Goal: Information Seeking & Learning: Learn about a topic

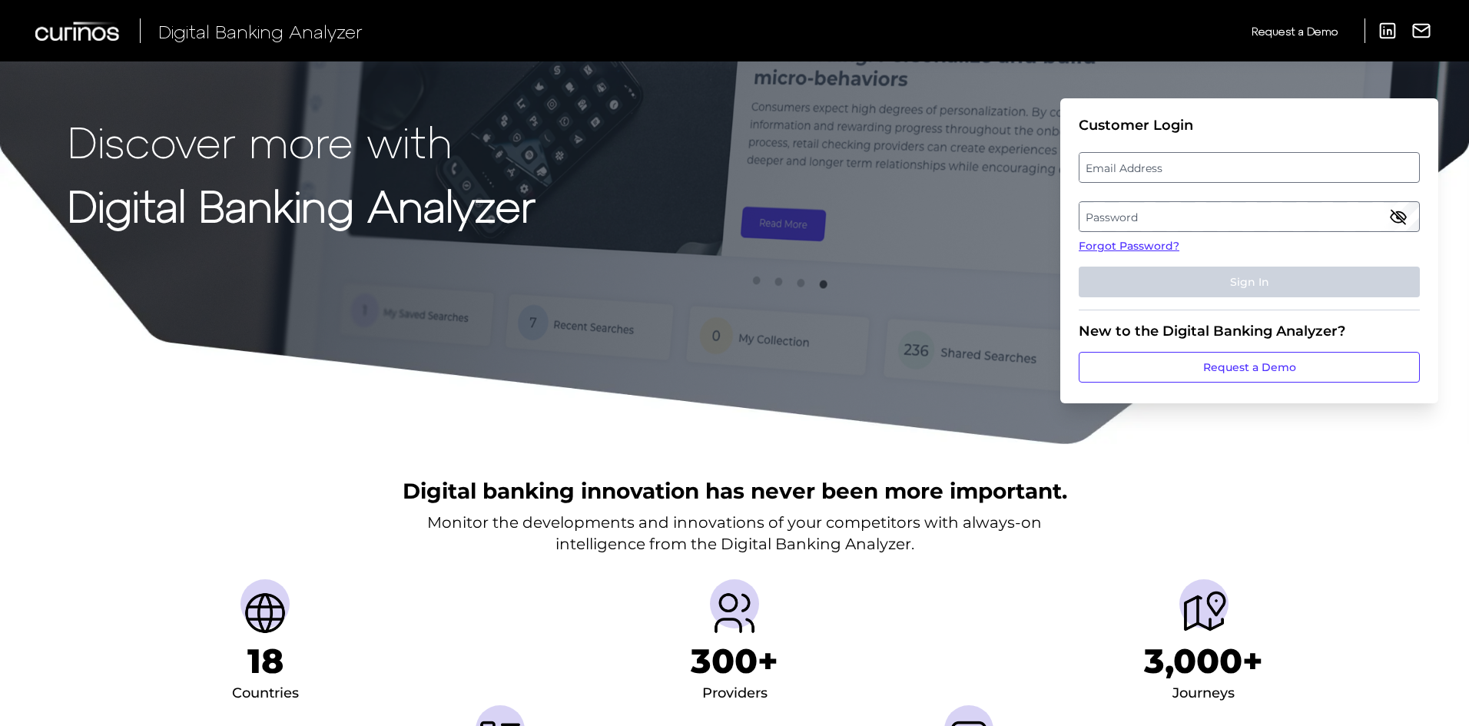
click at [1127, 164] on label "Email Address" at bounding box center [1249, 168] width 339 height 28
click at [1127, 164] on input "email" at bounding box center [1249, 167] width 341 height 31
click at [1126, 164] on input "Email Address" at bounding box center [1249, 167] width 341 height 31
type input "[EMAIL_ADDRESS][PERSON_NAME][DOMAIN_NAME]"
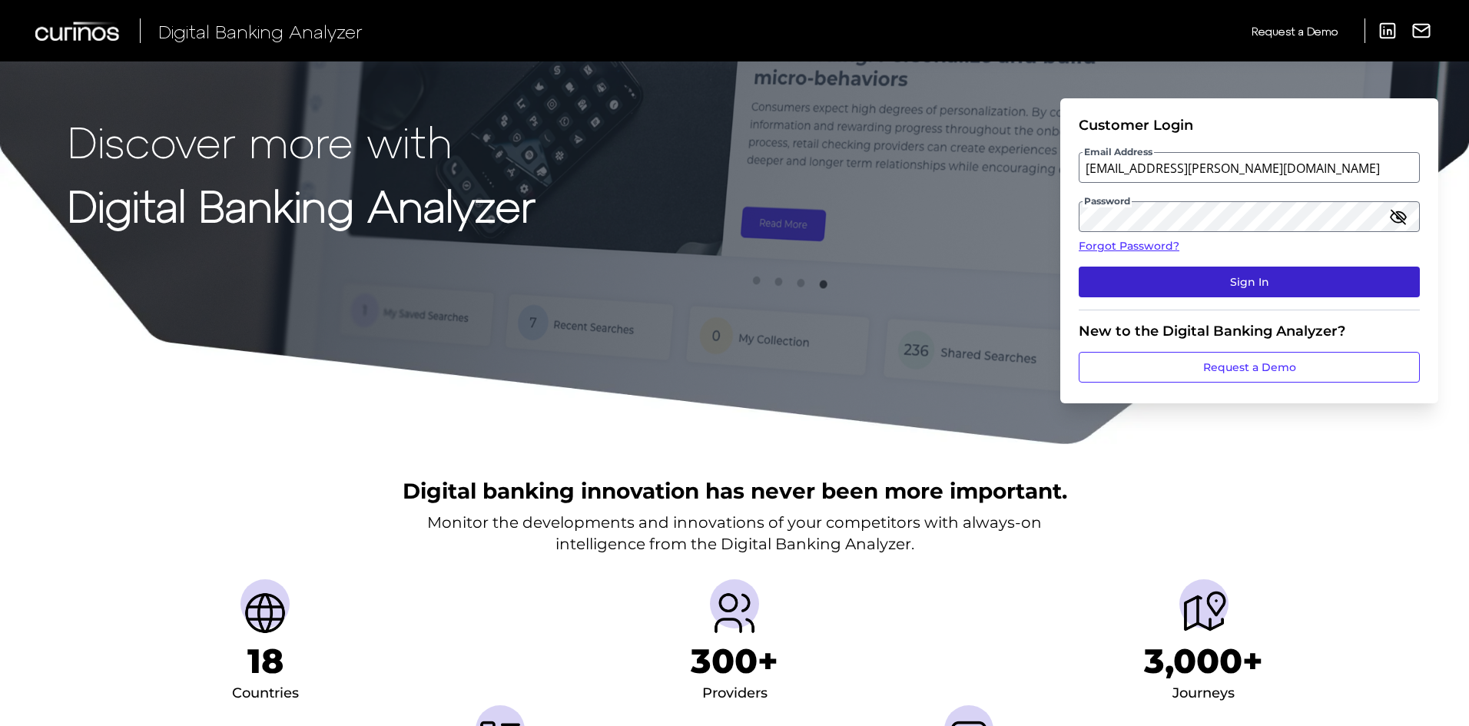
click at [1086, 287] on button "Sign In" at bounding box center [1249, 282] width 341 height 31
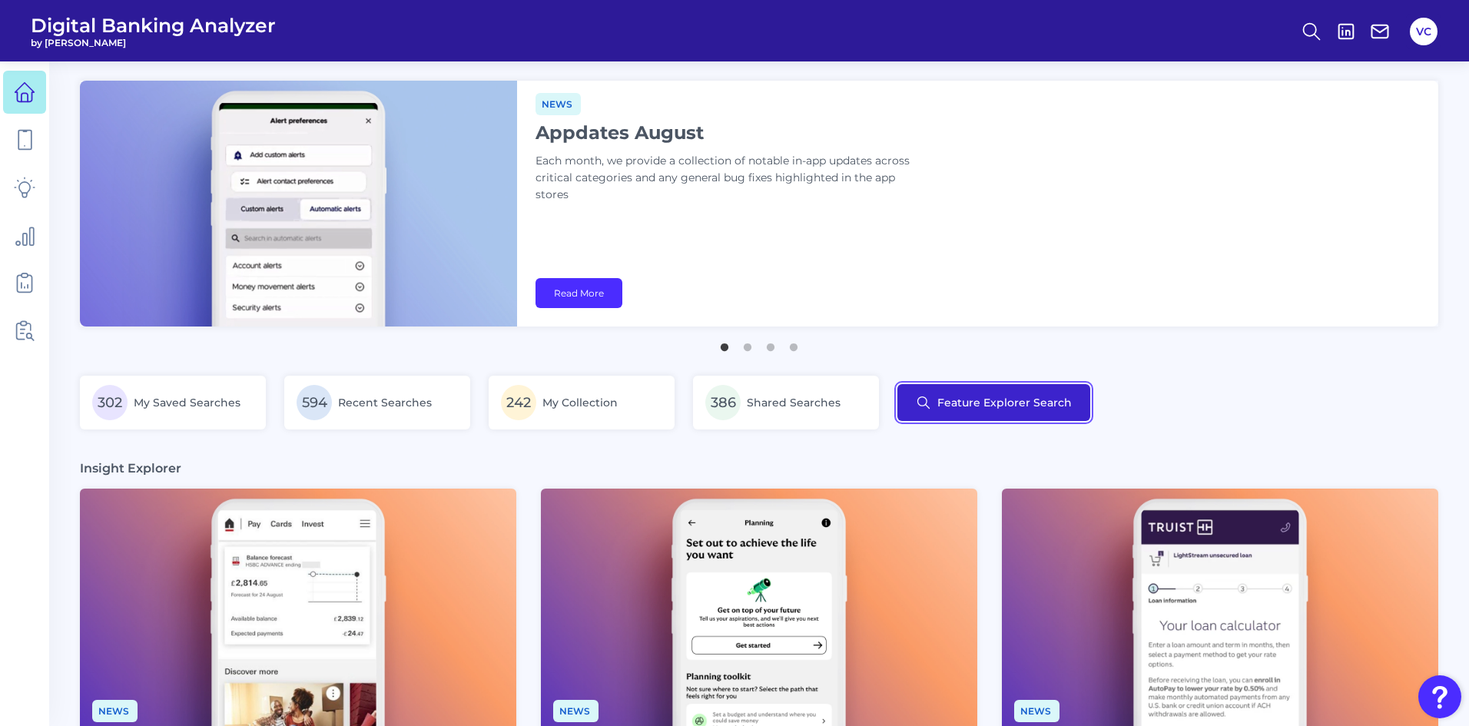
click at [961, 400] on button "Feature Explorer Search" at bounding box center [993, 402] width 193 height 37
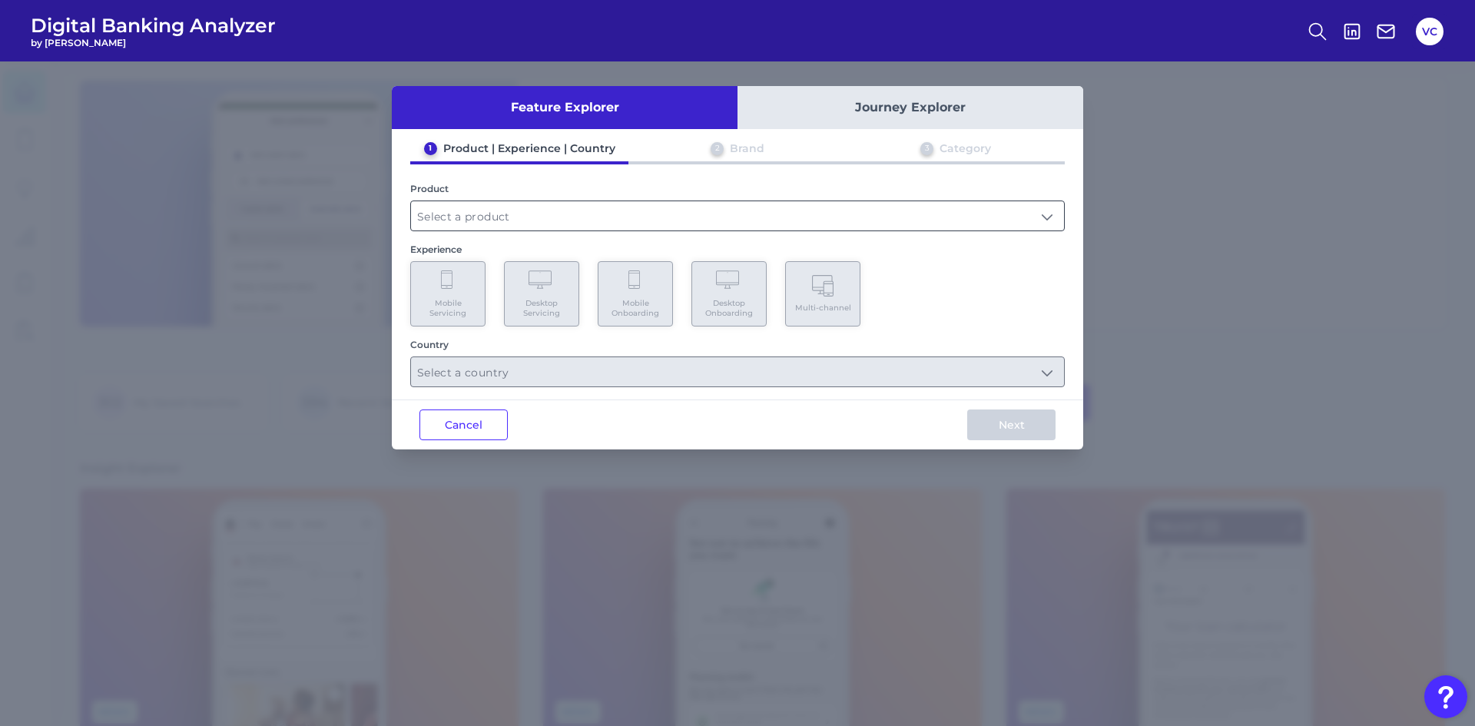
click at [479, 217] on input "text" at bounding box center [737, 215] width 653 height 29
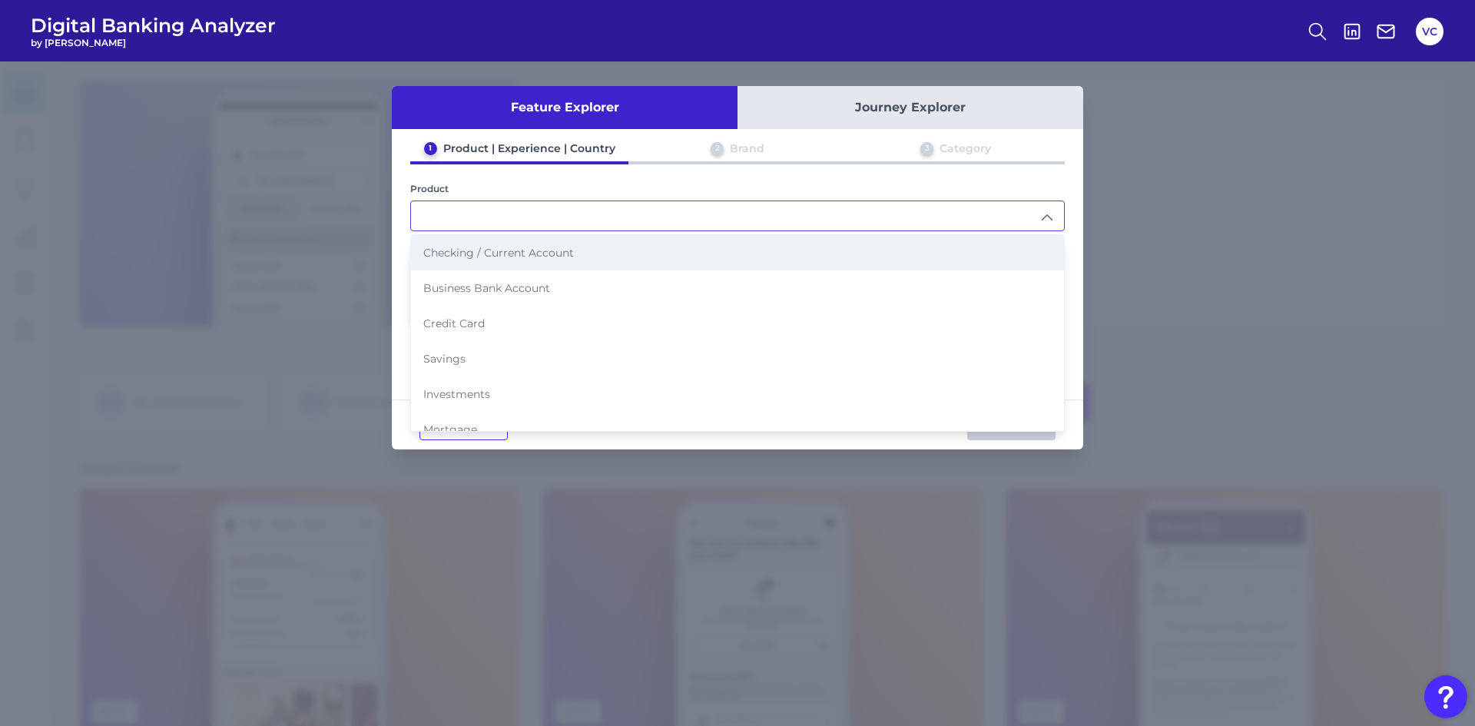
click at [487, 259] on span "Checking / Current Account" at bounding box center [498, 253] width 151 height 14
type input "Checking / Current Account"
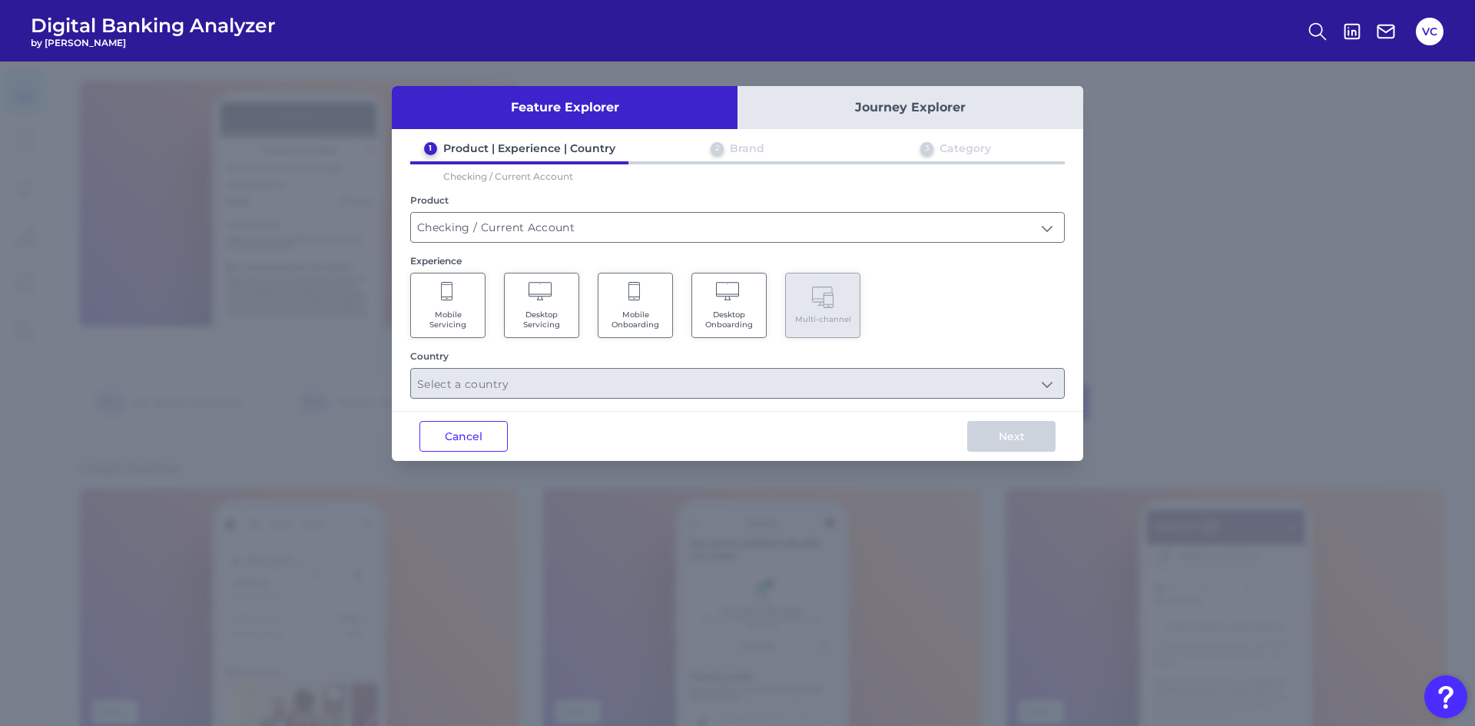
click at [456, 303] on Servicing "Mobile Servicing" at bounding box center [447, 305] width 75 height 65
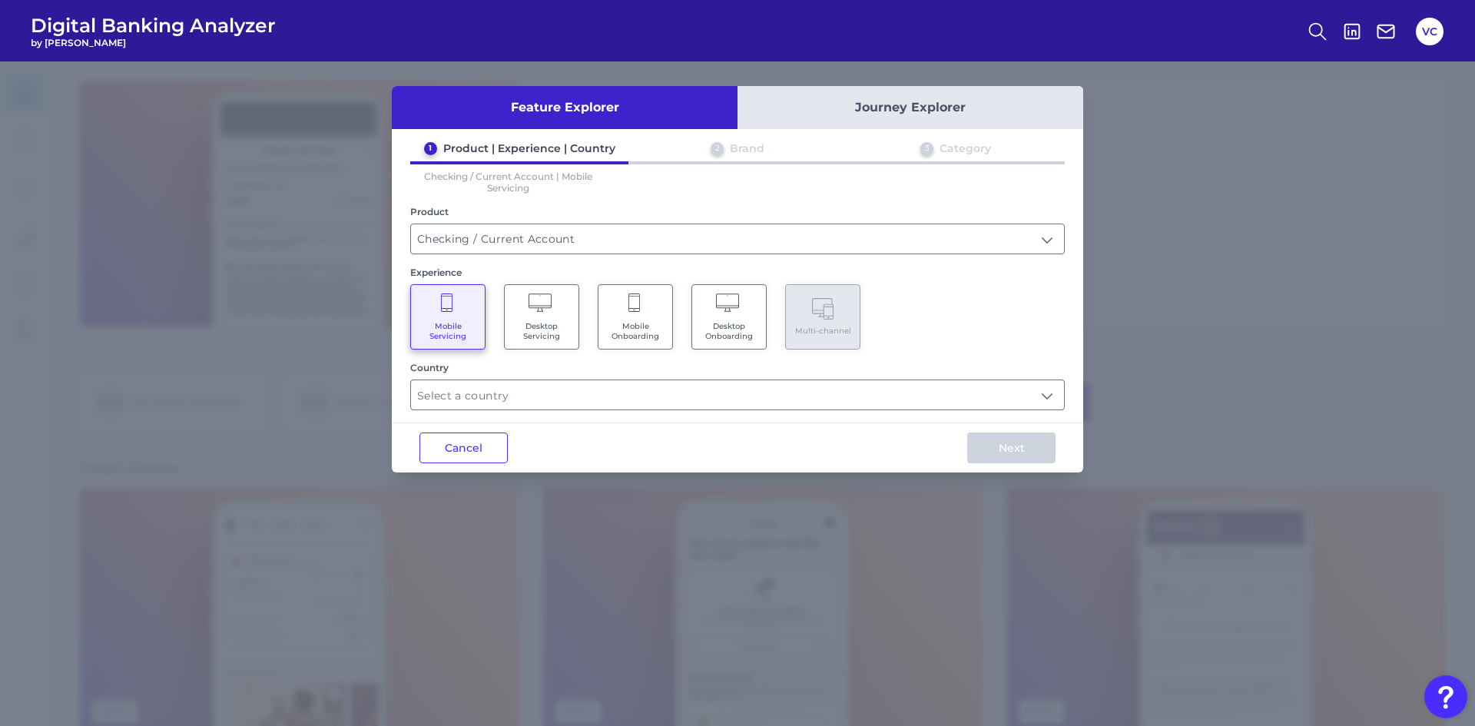
click at [452, 441] on button "Cancel" at bounding box center [464, 448] width 88 height 31
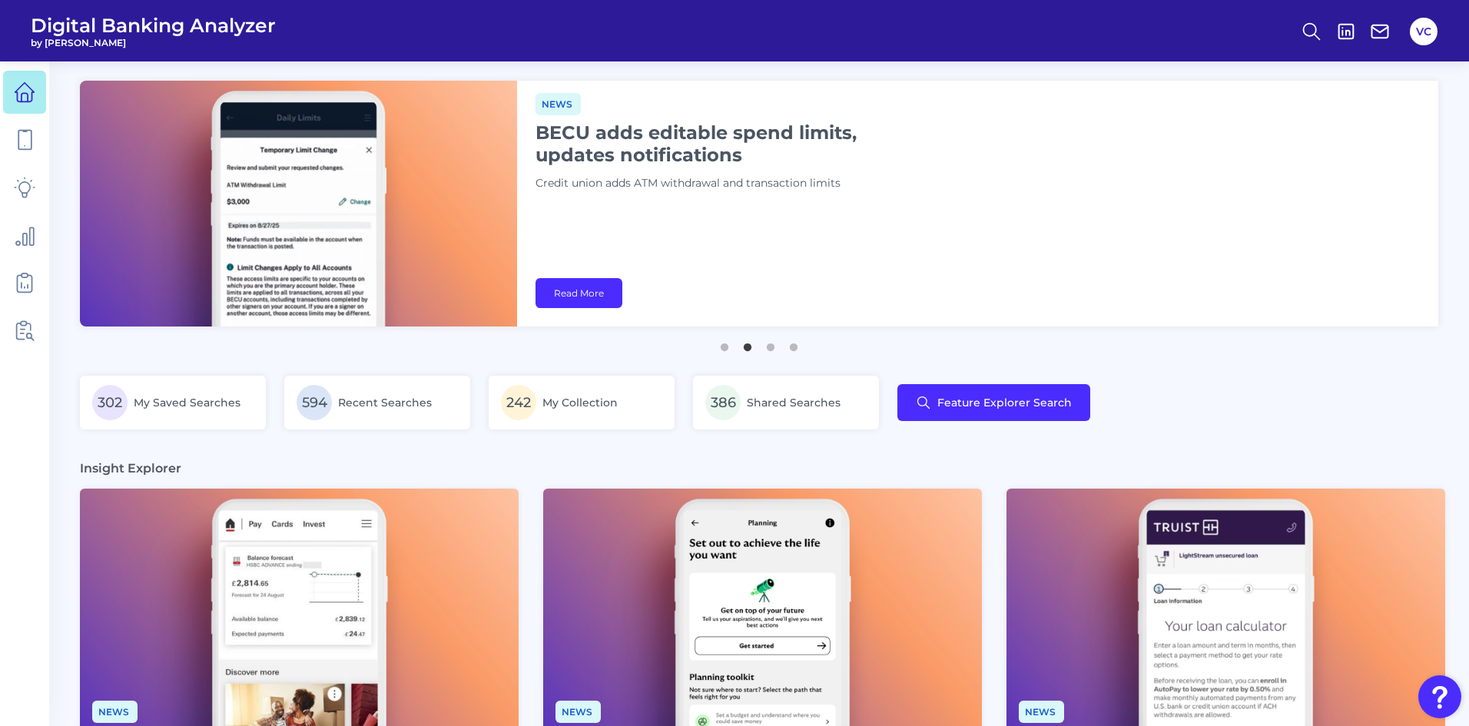
click at [457, 443] on div "302 My Saved Searches 594 Recent Searches 242 My Collection 386 Shared Searches…" at bounding box center [759, 412] width 1359 height 72
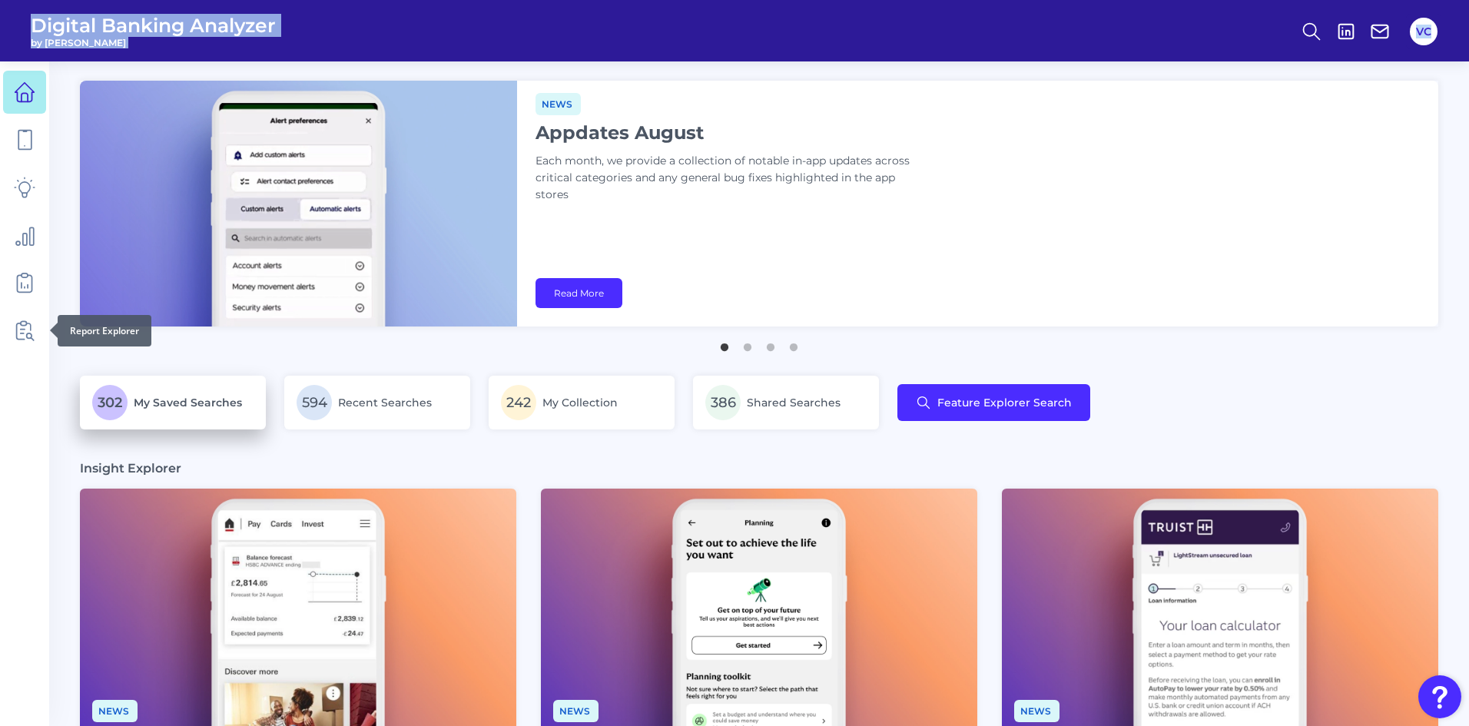
drag, startPoint x: 3, startPoint y: 8, endPoint x: 114, endPoint y: 381, distance: 389.7
click at [45, 344] on div "Digital Banking Analyzer by Curinos VC Deep dive Security hubs: Encourage custo…" at bounding box center [734, 731] width 1469 height 1462
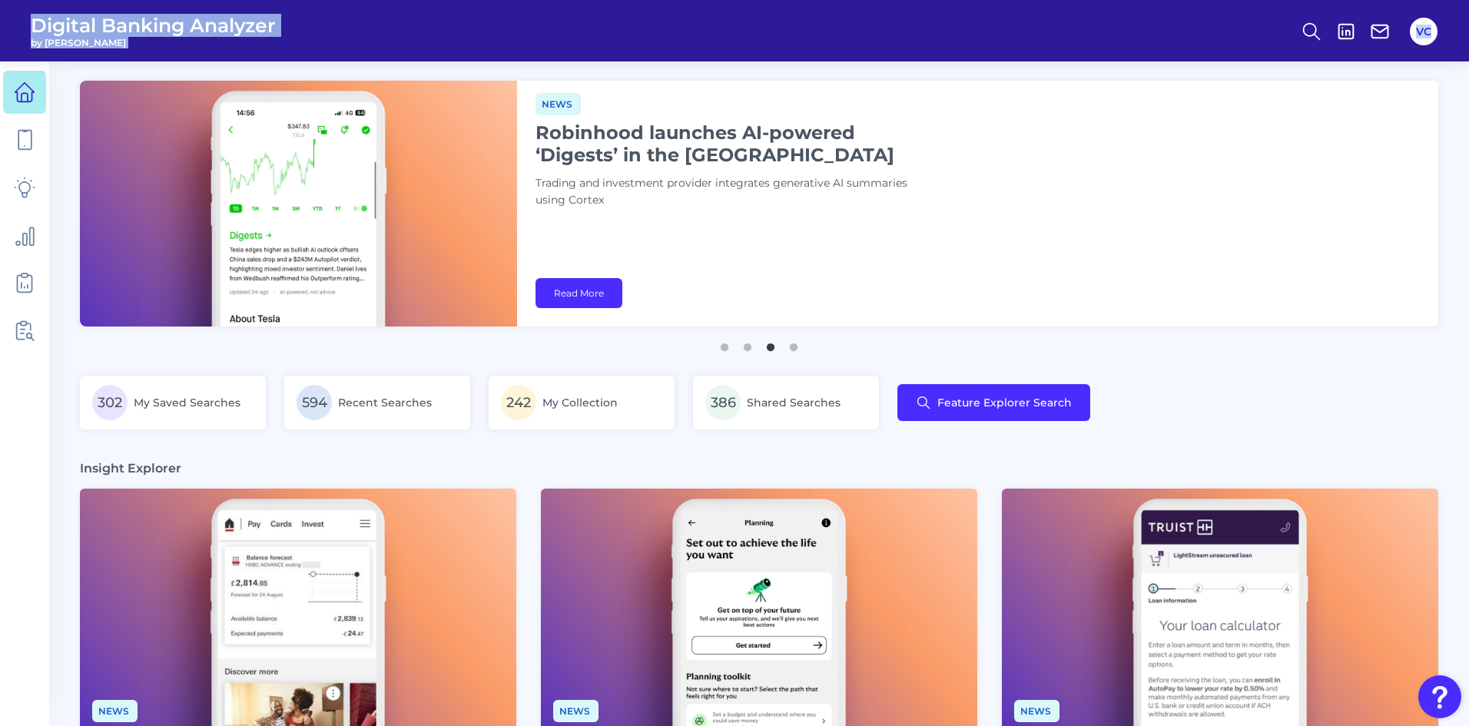
click at [316, 51] on header "Digital Banking Analyzer by [PERSON_NAME] VC" at bounding box center [734, 30] width 1469 height 61
